Goal: Task Accomplishment & Management: Manage account settings

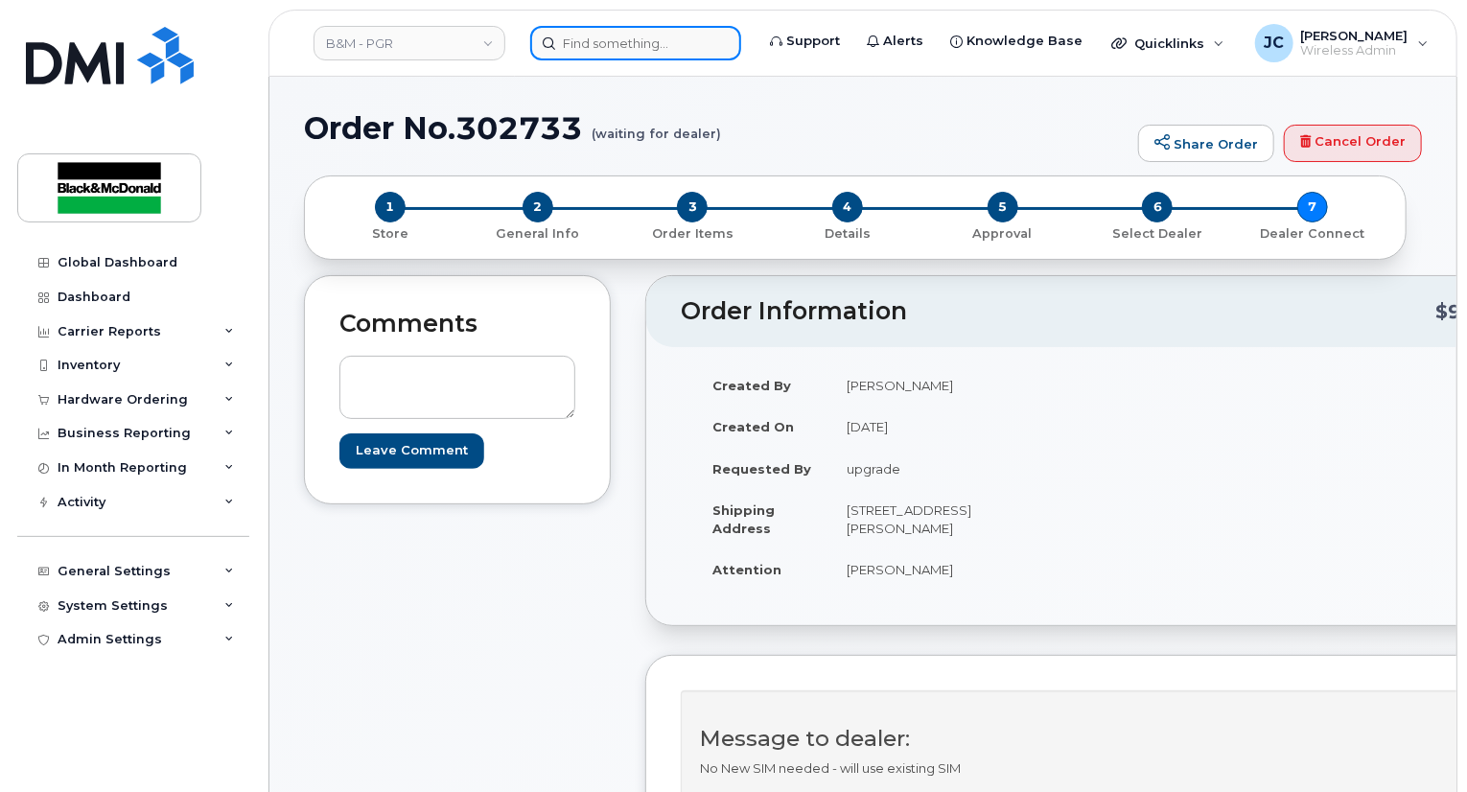
click at [580, 42] on input at bounding box center [635, 43] width 211 height 35
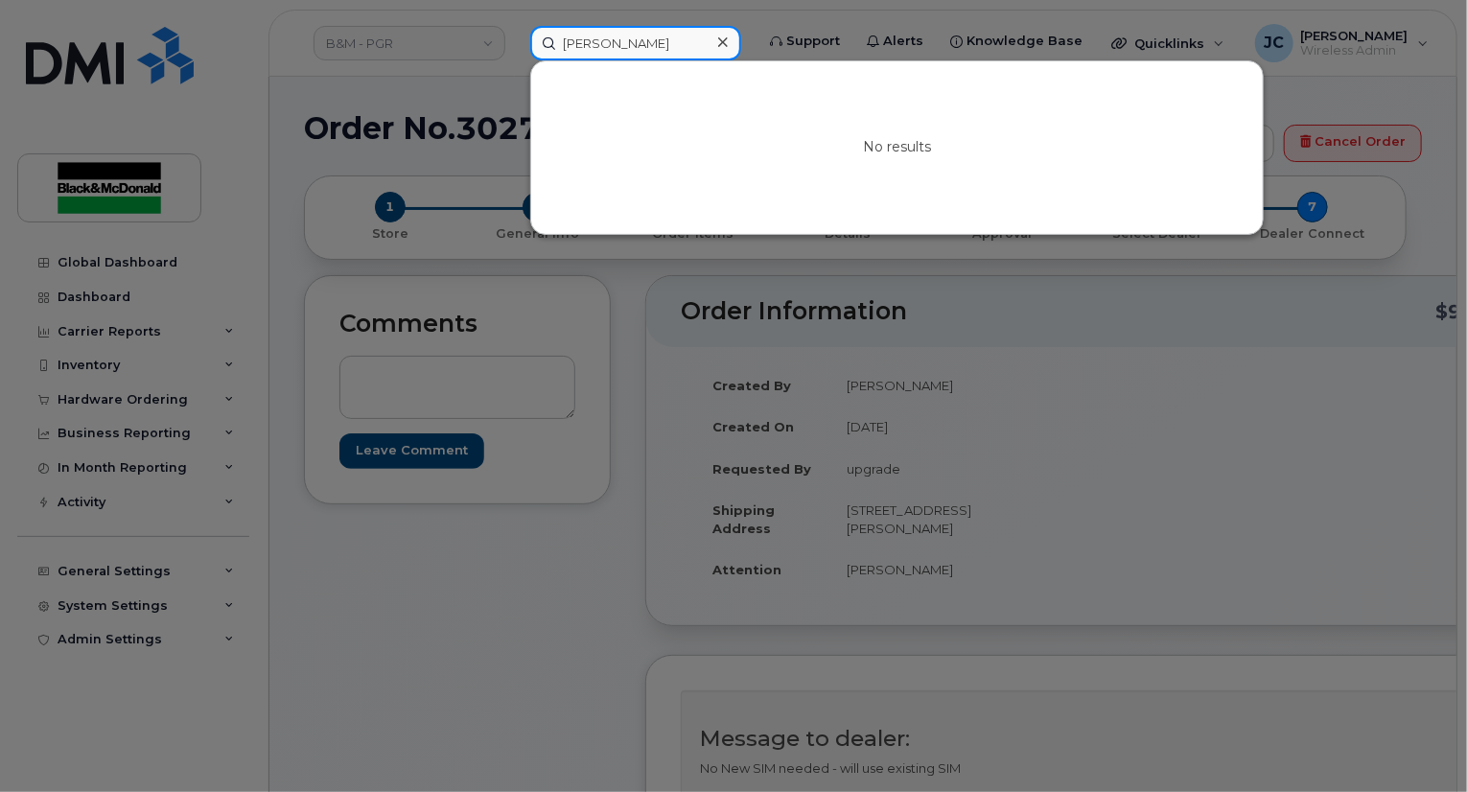
drag, startPoint x: 633, startPoint y: 46, endPoint x: 490, endPoint y: 45, distance: 142.9
click at [515, 43] on div "david ea No results" at bounding box center [636, 43] width 242 height 35
type input "d"
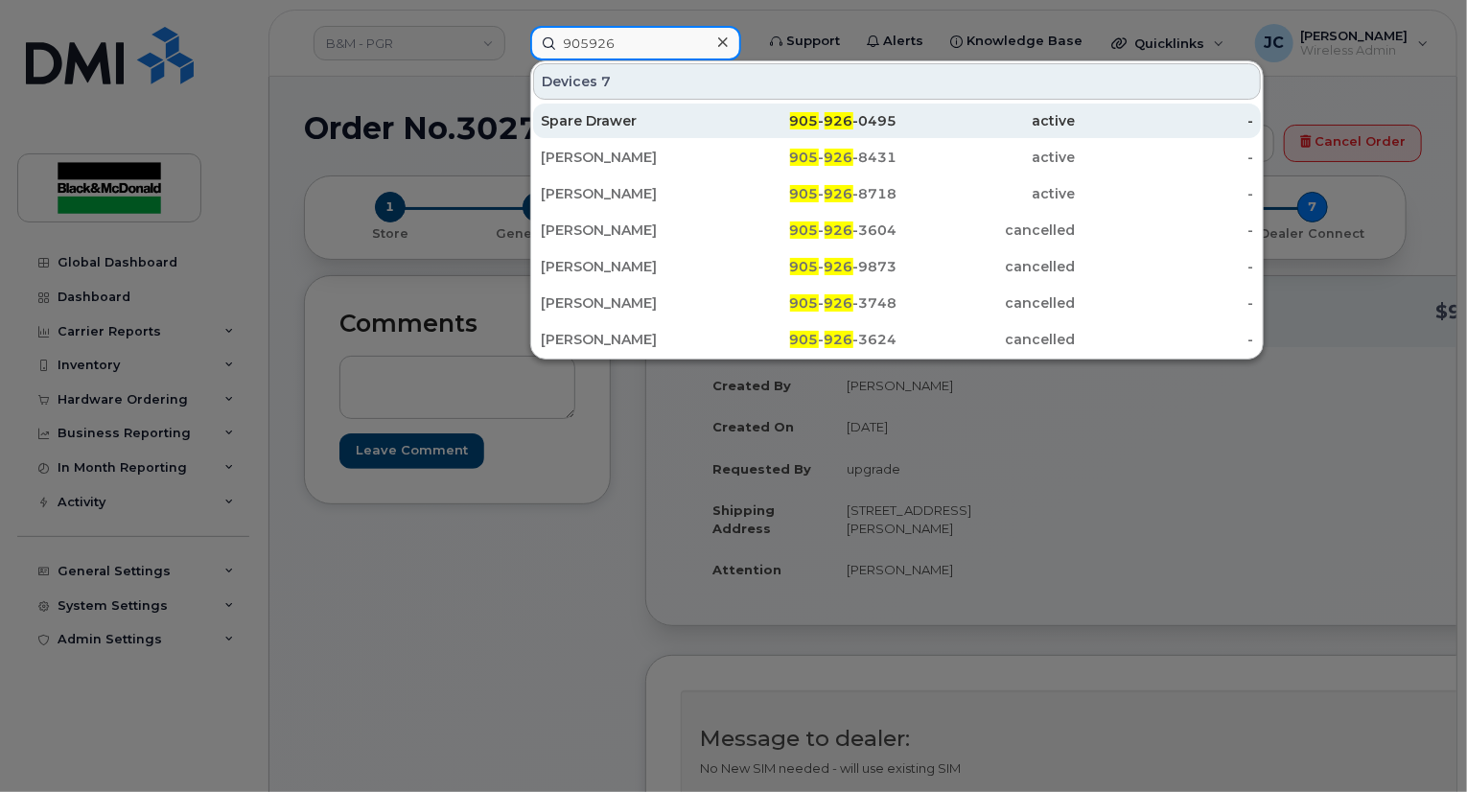
type input "905926"
click at [574, 109] on div "Spare Drawer" at bounding box center [630, 121] width 178 height 35
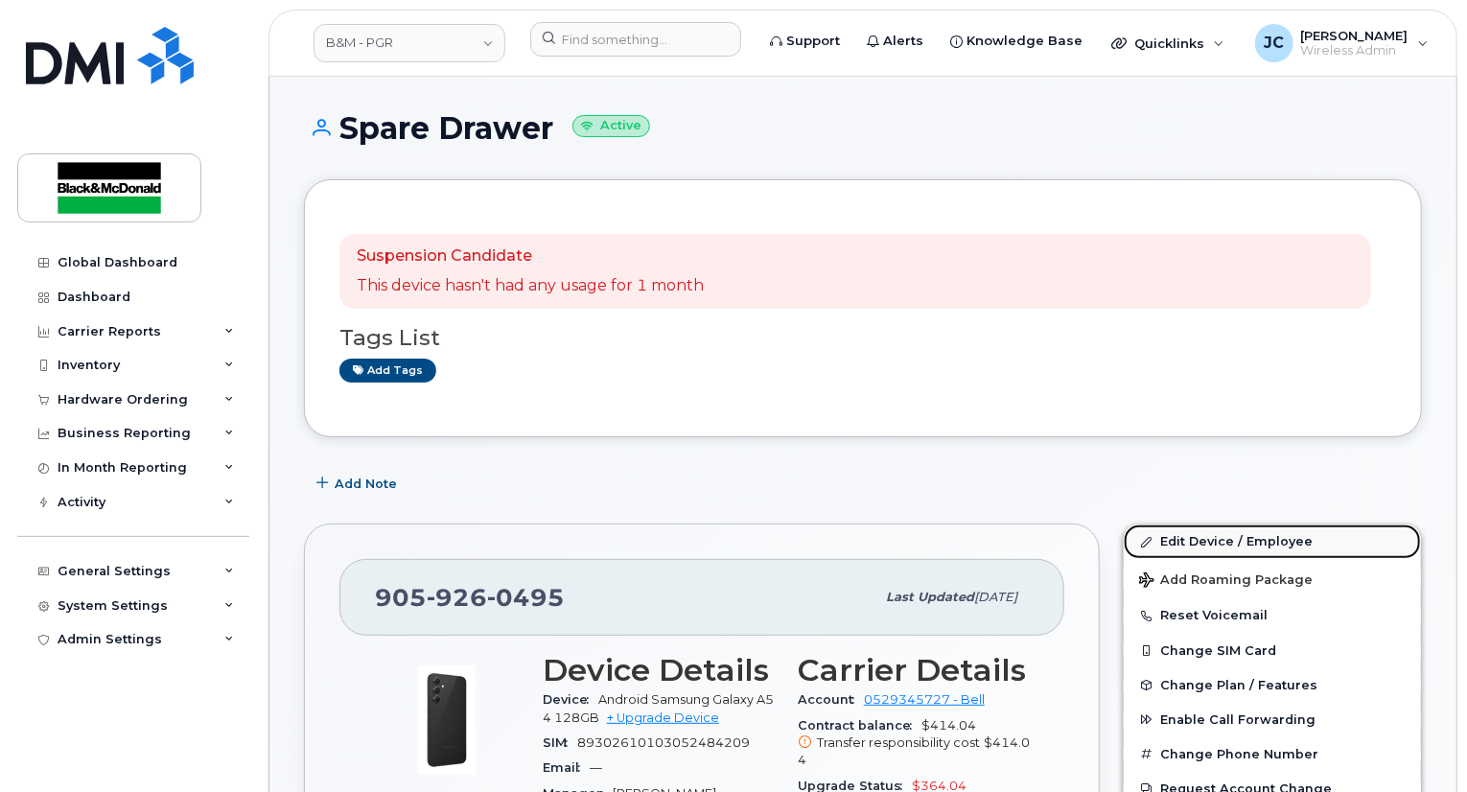
click at [1206, 541] on link "Edit Device / Employee" at bounding box center [1272, 542] width 297 height 35
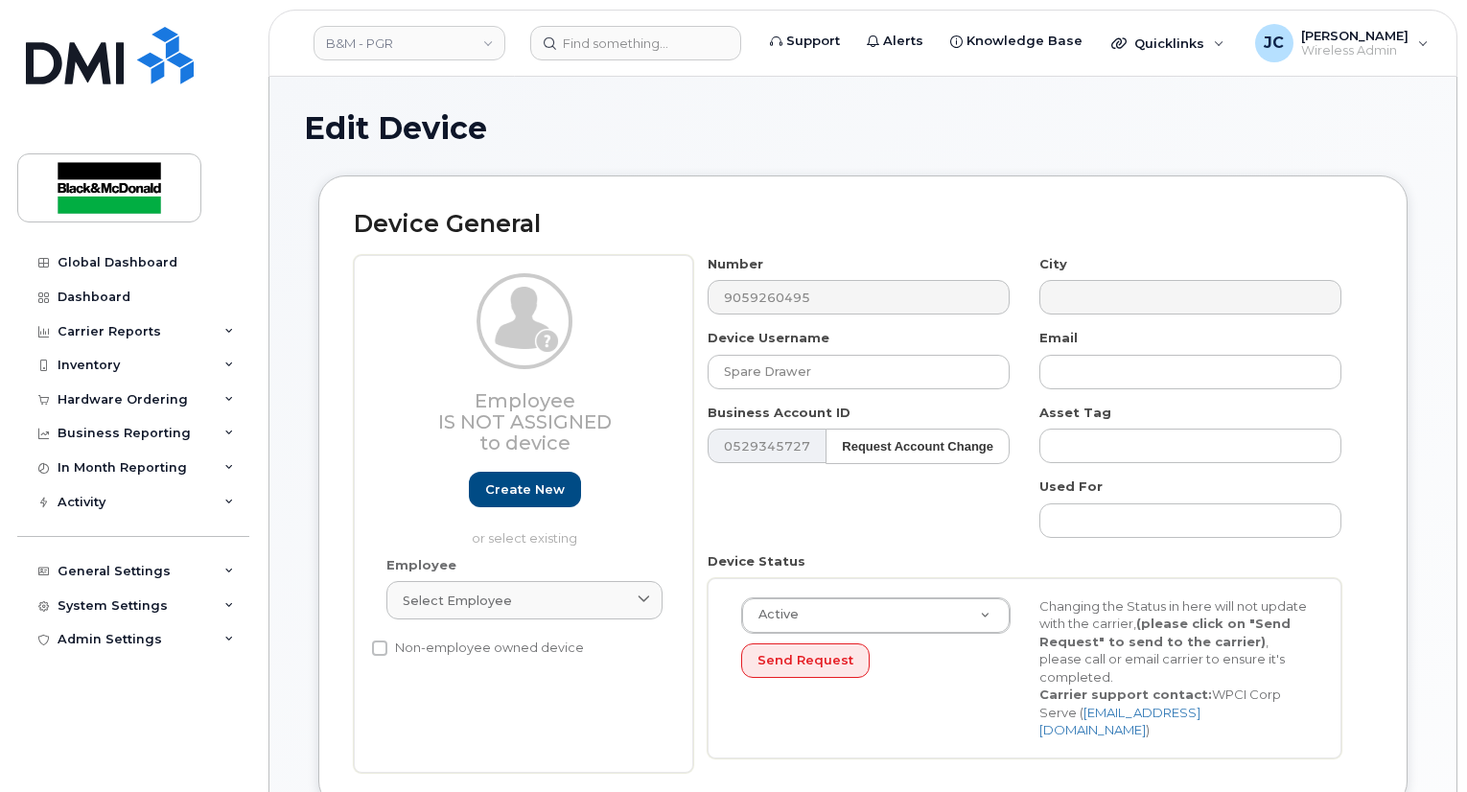
select select "91357"
drag, startPoint x: 829, startPoint y: 374, endPoint x: 565, endPoint y: 409, distance: 266.0
click at [565, 409] on div "Employee Is not assigned to device Create new or select existing Employee Selec…" at bounding box center [863, 514] width 1018 height 518
click at [546, 373] on div "Employee Is not assigned to device Create new or select existing" at bounding box center [524, 410] width 276 height 274
drag, startPoint x: 881, startPoint y: 369, endPoint x: 380, endPoint y: 373, distance: 501.6
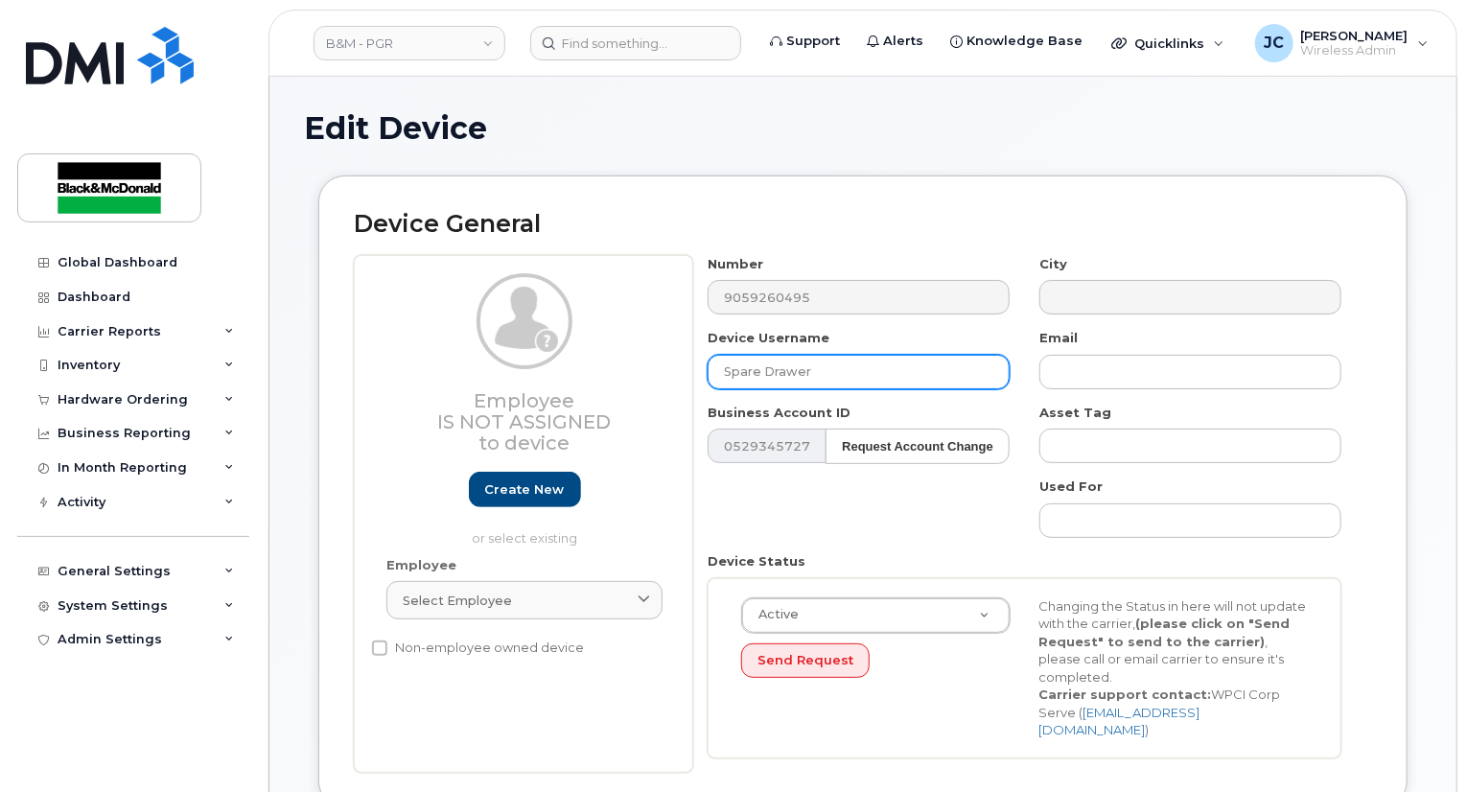
click at [380, 373] on div "Employee Is not assigned to device Create new or select existing Employee Selec…" at bounding box center [863, 514] width 1018 height 518
type input "d"
drag, startPoint x: 761, startPoint y: 369, endPoint x: 652, endPoint y: 398, distance: 112.1
click at [652, 398] on div "Employee Is not assigned to device Create new or select existing Employee Selec…" at bounding box center [863, 514] width 1018 height 518
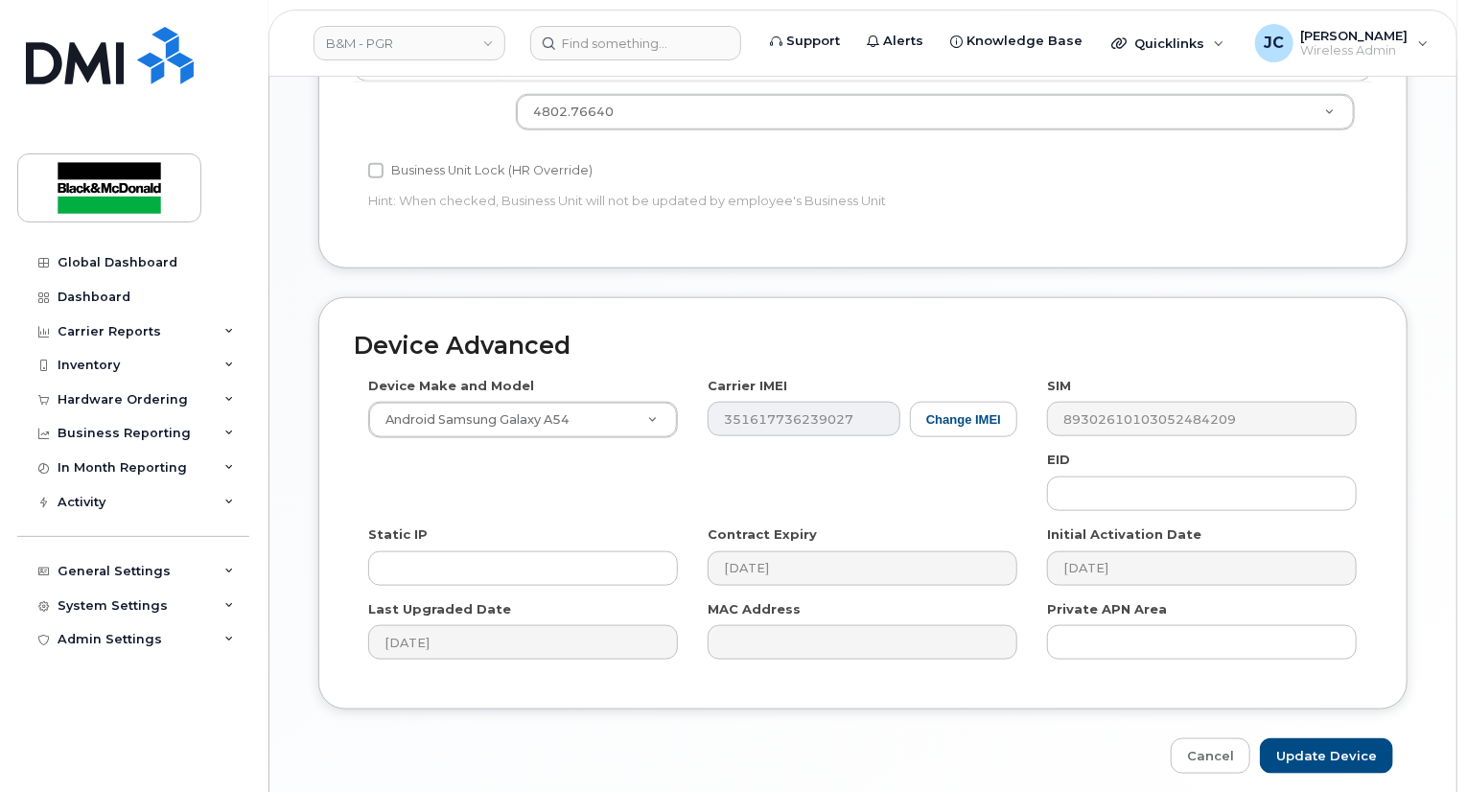
scroll to position [926, 0]
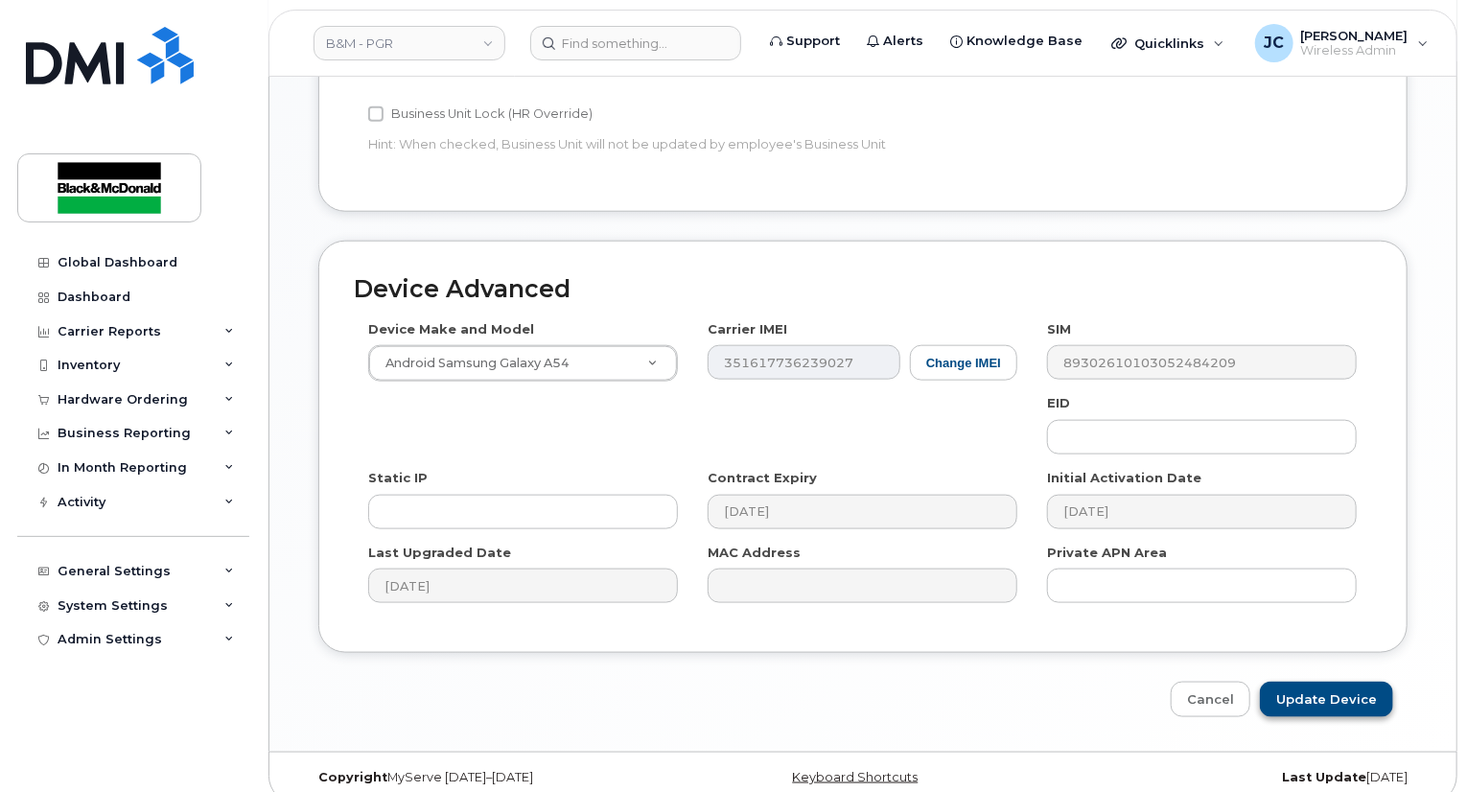
type input "Dale Earle"
click at [1344, 682] on input "Update Device" at bounding box center [1326, 699] width 133 height 35
type input "Saving..."
